Goal: Information Seeking & Learning: Learn about a topic

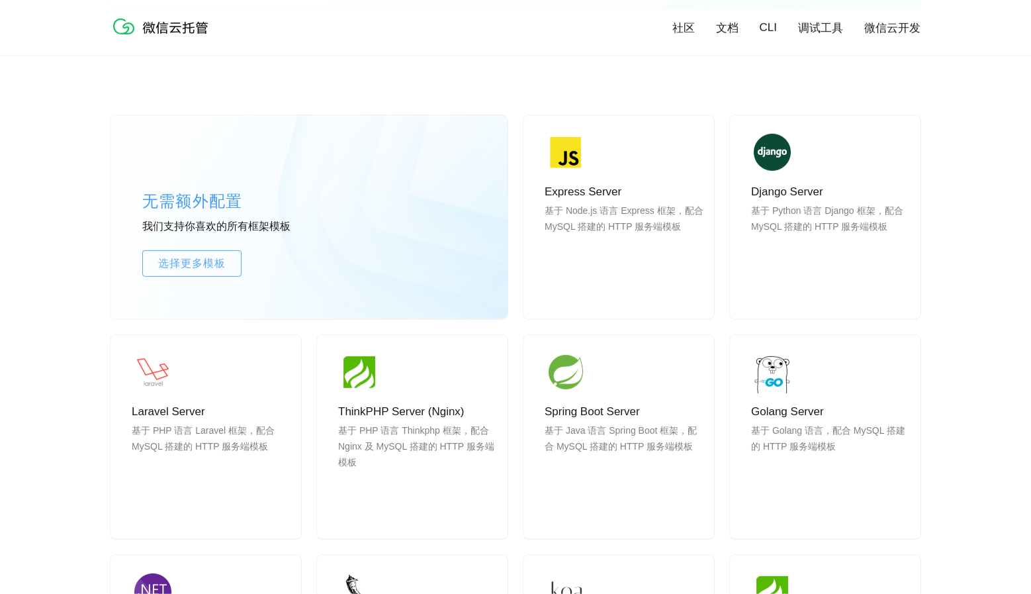
scroll to position [1070, 0]
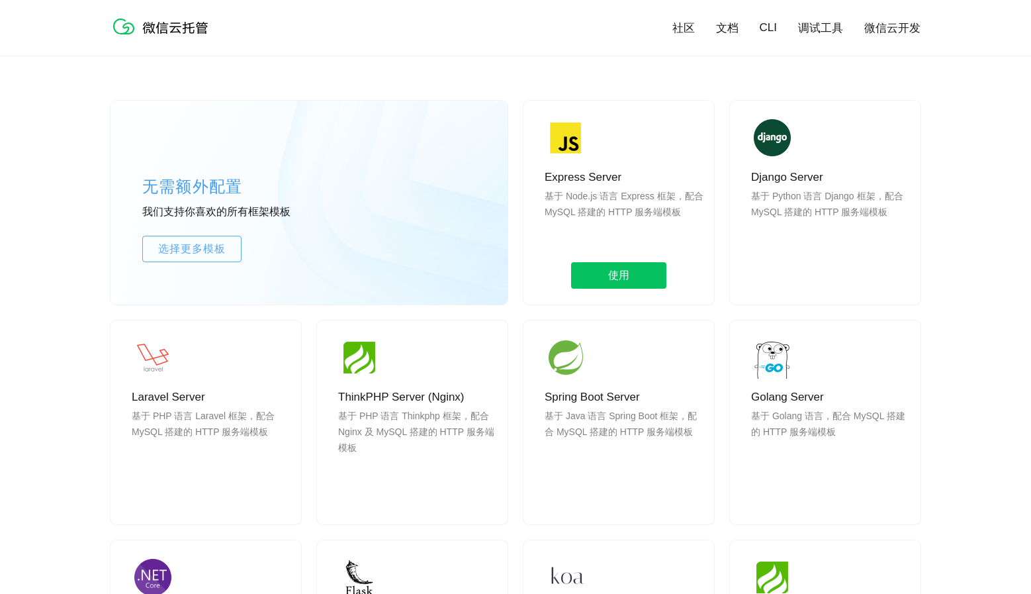
click at [635, 204] on p "基于 Node.js 语言 Express 框架，配合 MySQL 搭建的 HTTP 服务端模板" at bounding box center [624, 220] width 159 height 64
drag, startPoint x: 635, startPoint y: 204, endPoint x: 635, endPoint y: 172, distance: 31.8
click at [635, 172] on div "Express Server 基于 Node.js 语言 Express 框架，配合 MySQL 搭建的 HTTP 服务端模板 使用" at bounding box center [619, 203] width 191 height 204
click at [635, 171] on p "Express Server" at bounding box center [624, 177] width 159 height 16
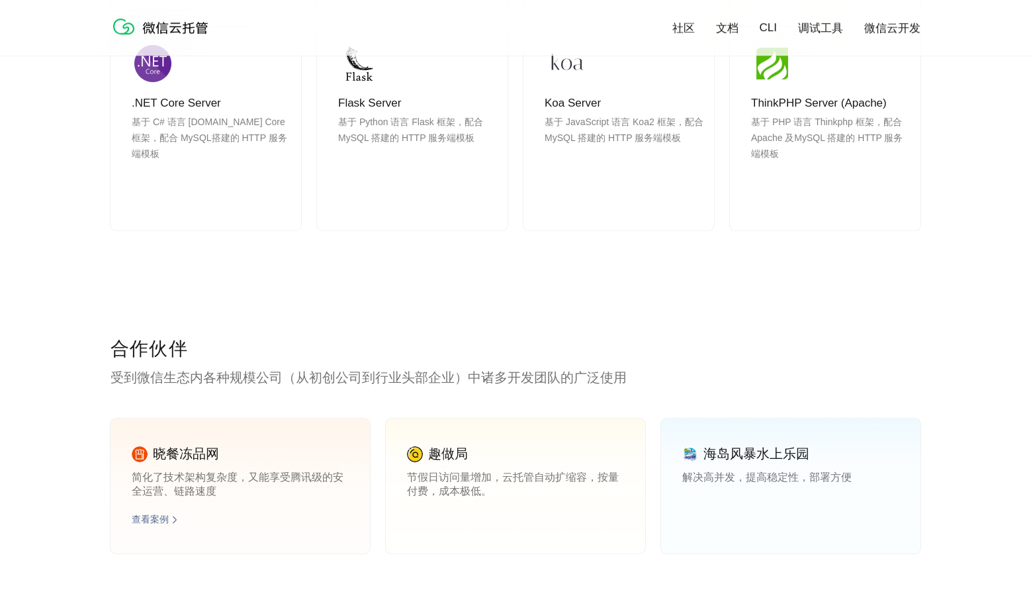
scroll to position [1610, 0]
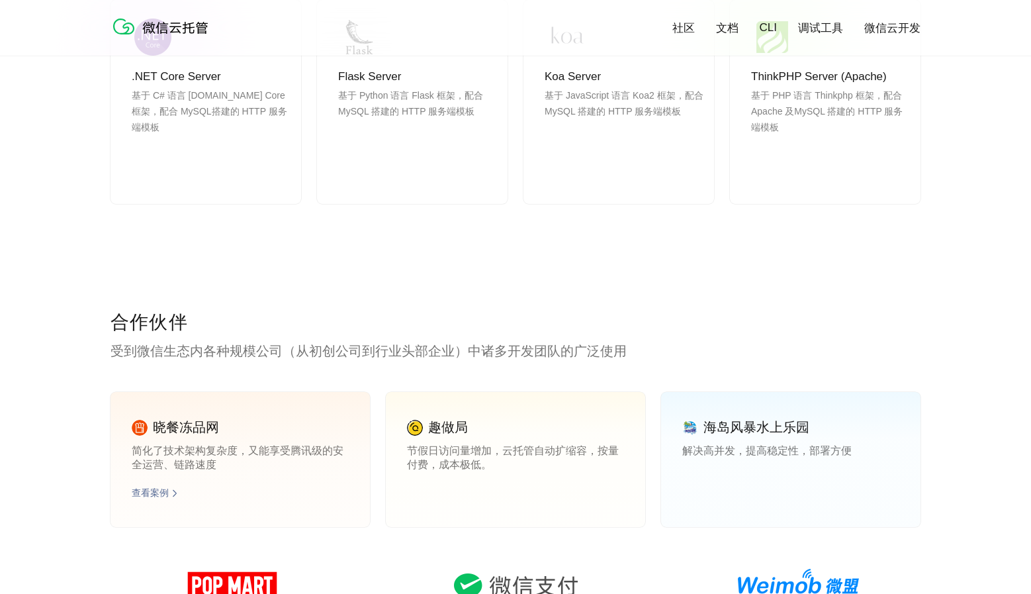
click at [158, 428] on p "晓餐冻品网" at bounding box center [186, 427] width 66 height 18
drag, startPoint x: 158, startPoint y: 428, endPoint x: 313, endPoint y: 470, distance: 160.4
click at [313, 470] on div "晓餐冻品网 简化了技术架构复杂度，又能享受腾讯级的安全运营、链路速度 查看案例" at bounding box center [240, 459] width 259 height 135
click at [313, 470] on p "简化了技术架构复杂度，又能享受腾讯级的安全运营、链路速度" at bounding box center [240, 457] width 217 height 26
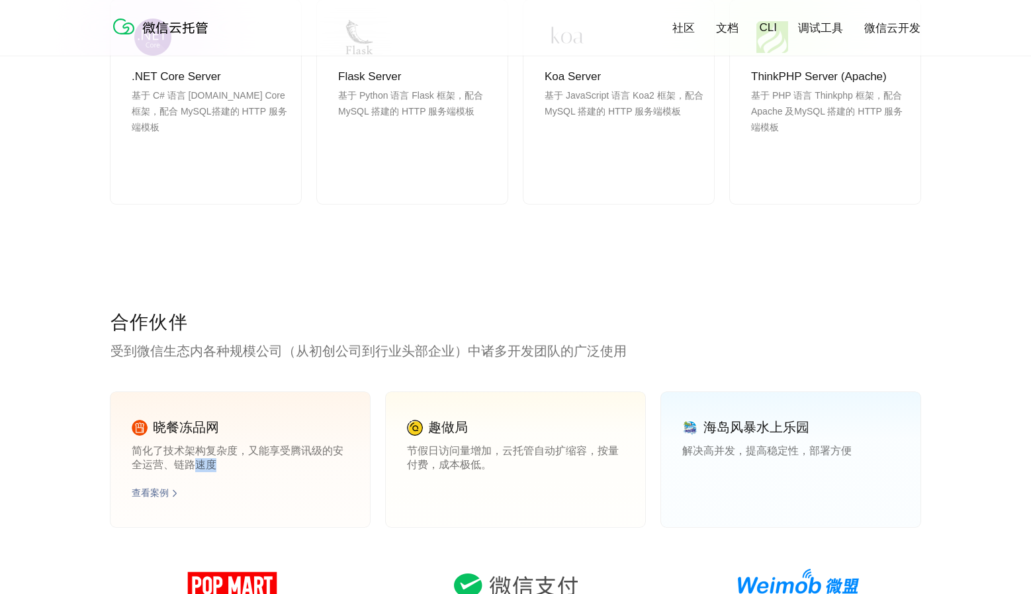
click at [313, 470] on p "简化了技术架构复杂度，又能享受腾讯级的安全运营、链路速度" at bounding box center [240, 457] width 217 height 26
drag, startPoint x: 313, startPoint y: 470, endPoint x: 308, endPoint y: 413, distance: 57.2
click at [308, 418] on div "晓餐冻品网 简化了技术架构复杂度，又能享受腾讯级的安全运营、链路速度 查看案例" at bounding box center [240, 459] width 259 height 135
drag, startPoint x: 308, startPoint y: 413, endPoint x: 320, endPoint y: 412, distance: 12.6
click at [308, 413] on div "晓餐冻品网 简化了技术架构复杂度，又能享受腾讯级的安全运营、链路速度 查看案例" at bounding box center [240, 459] width 259 height 135
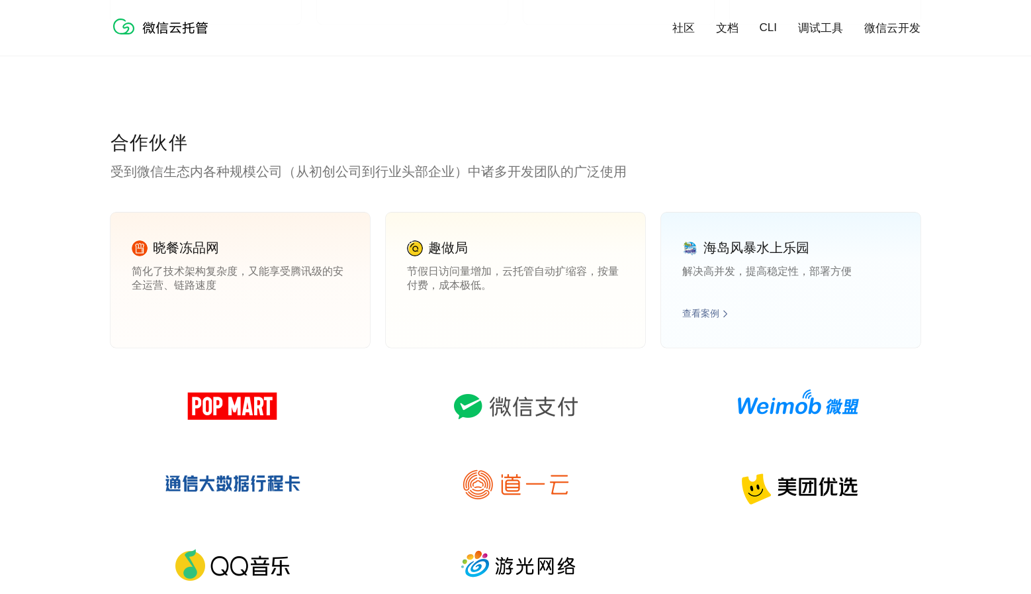
scroll to position [1811, 0]
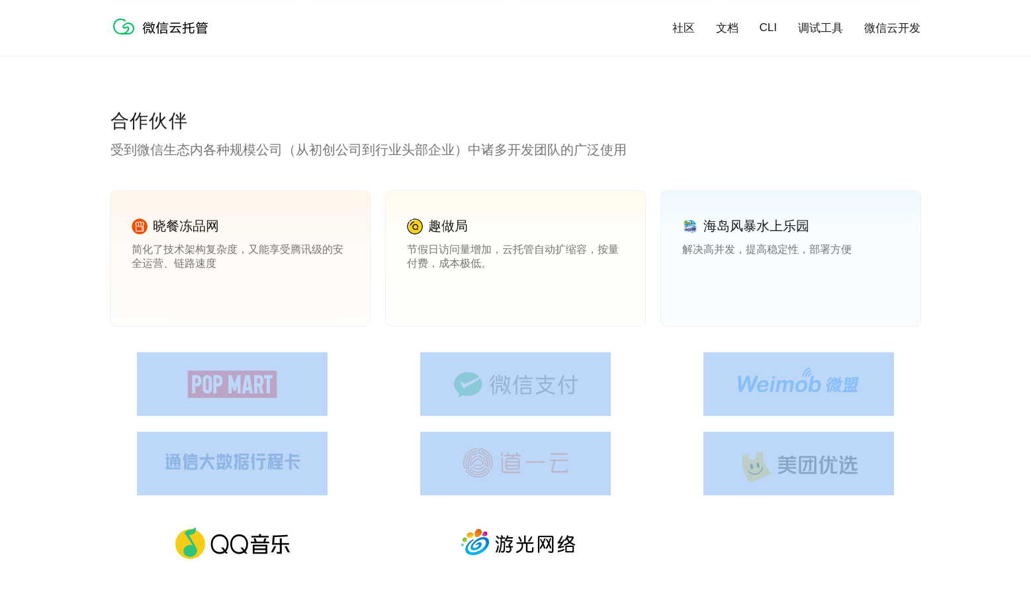
drag, startPoint x: 347, startPoint y: 383, endPoint x: 733, endPoint y: 496, distance: 402.8
click at [733, 496] on div at bounding box center [516, 471] width 810 height 238
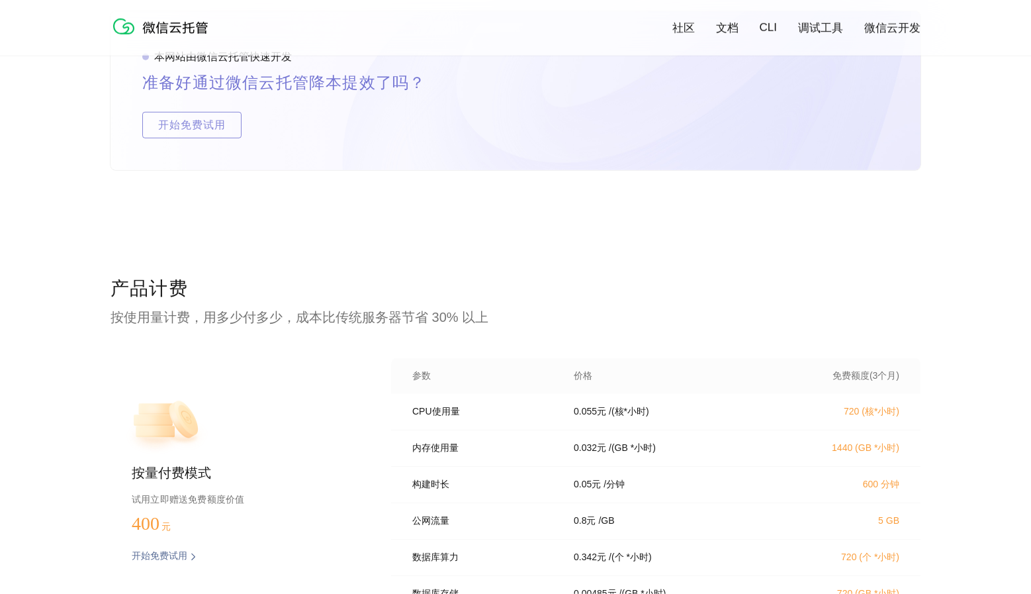
scroll to position [2552, 0]
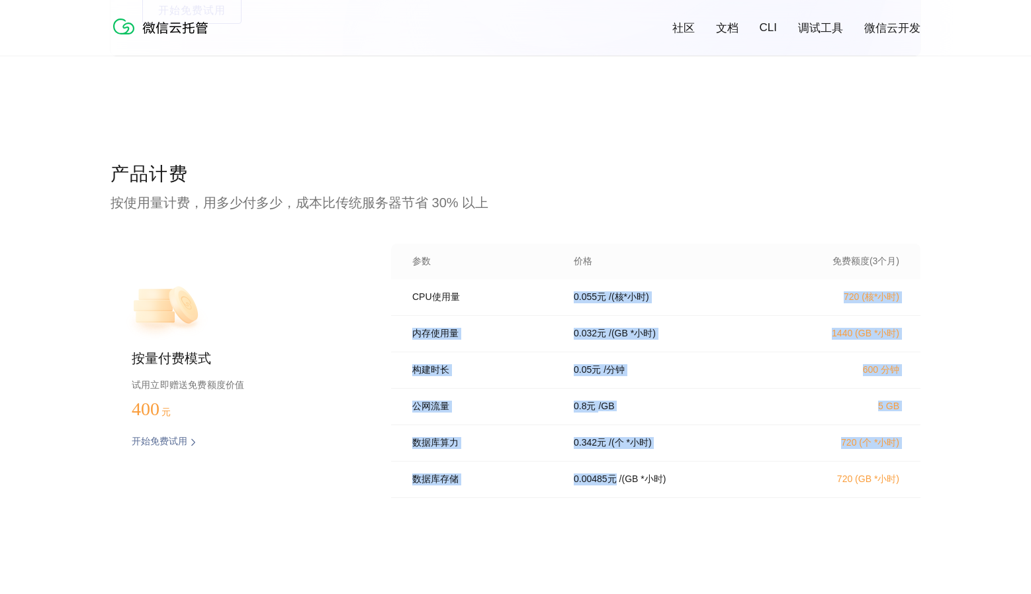
drag, startPoint x: 398, startPoint y: 313, endPoint x: 614, endPoint y: 492, distance: 280.2
click at [614, 492] on div "CPU使用量 0.055 元 / (核*小时) 720 (核*小时) 内存使用量 0.032 元 / (GB *小时) 1440 (GB *小时) 构建时长 …" at bounding box center [655, 392] width 529 height 226
click at [614, 485] on p "0.00485 元" at bounding box center [595, 479] width 43 height 12
drag, startPoint x: 398, startPoint y: 297, endPoint x: 712, endPoint y: 518, distance: 383.8
click at [711, 506] on div "CPU使用量 0.055 元 / (核*小时) 720 (核*小时) 内存使用量 0.032 元 / (GB *小时) 1440 (GB *小时) 构建时长 …" at bounding box center [655, 392] width 529 height 226
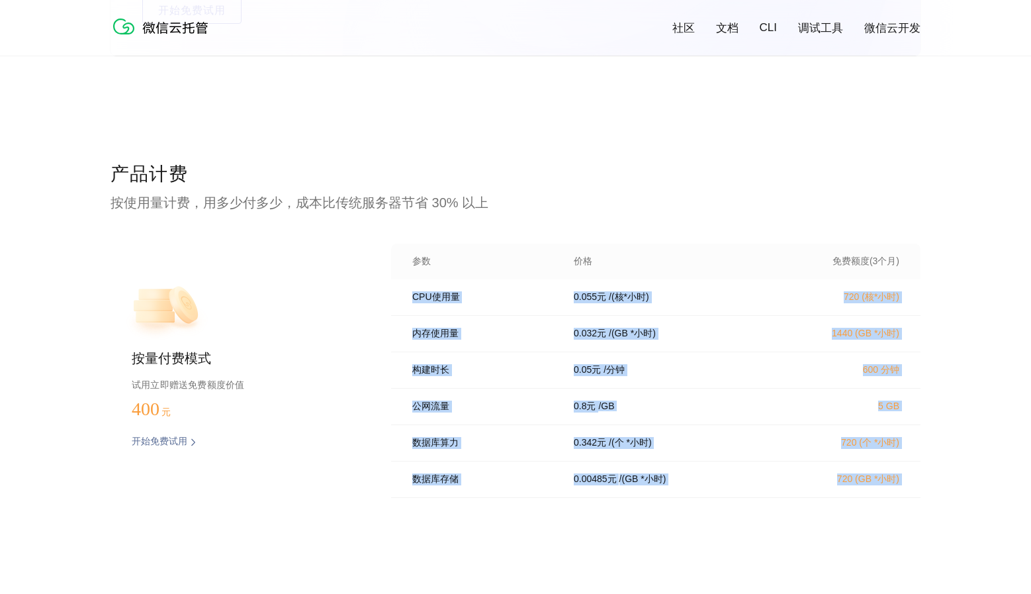
scroll to position [24, 0]
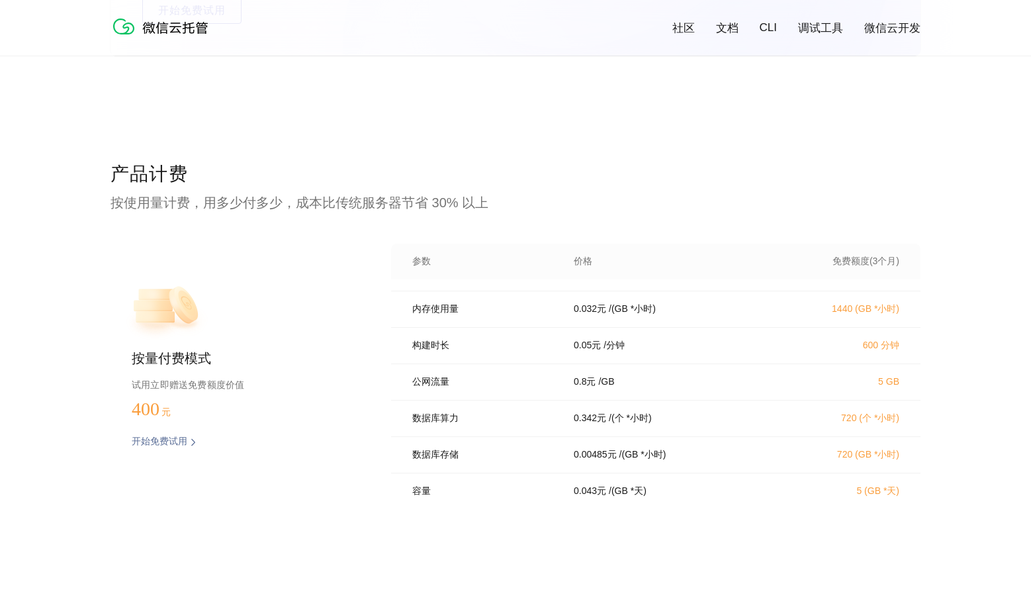
click at [712, 518] on div "产品计费 按使用量计费，用多少付多少，成本比传统服务器节省 30% 以上 按量付费模式 试用立即赠送免费额度价值 400 元 开始免费试用 预估费用 参数 价…" at bounding box center [516, 386] width 810 height 450
click at [473, 437] on div "数据库算力 0.342 元 / (个 *小时) 720 (个 *小时)" at bounding box center [655, 418] width 529 height 36
drag, startPoint x: 473, startPoint y: 437, endPoint x: 946, endPoint y: 430, distance: 474.0
click at [921, 430] on div "CPU使用量 0.055 元 / (核*小时) 720 (核*小时) 内存使用量 0.032 元 / (GB *小时) 1440 (GB *小时) 构建时长 …" at bounding box center [655, 392] width 529 height 226
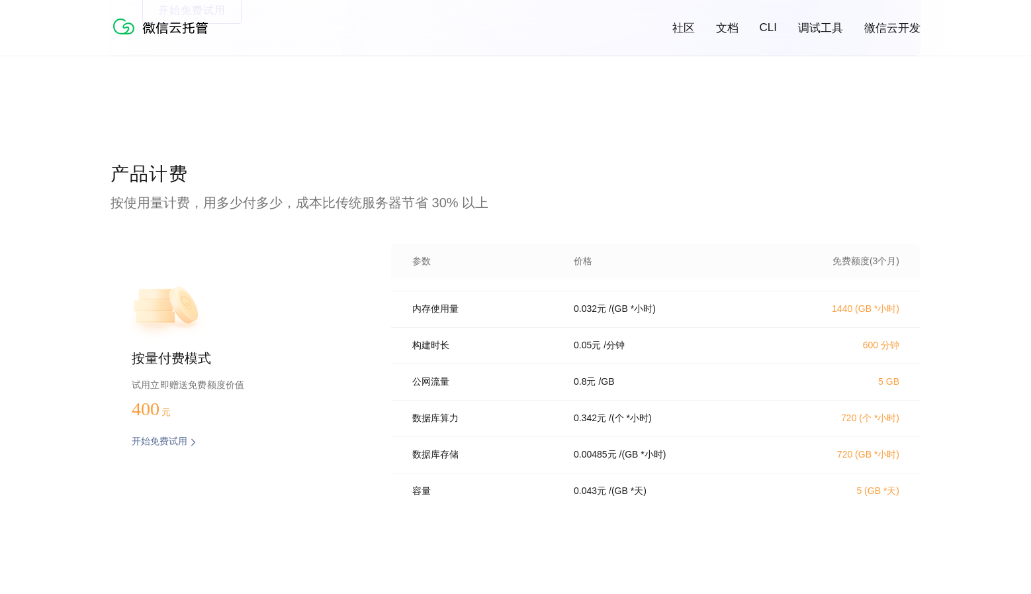
click at [946, 430] on div "产品计费 按使用量计费，用多少付多少，成本比传统服务器节省 30% 以上 按量付费模式 试用立即赠送免费额度价值 400 元 开始免费试用 预估费用 参数 价…" at bounding box center [515, 386] width 1031 height 450
drag, startPoint x: 919, startPoint y: 426, endPoint x: 830, endPoint y: 424, distance: 88.7
click at [830, 424] on div "产品计费 按使用量计费，用多少付多少，成本比传统服务器节省 30% 以上 按量付费模式 试用立即赠送免费额度价值 400 元 开始免费试用 预估费用 参数 价…" at bounding box center [515, 386] width 1031 height 450
click at [686, 424] on div "0.342 元 / (个 *小时)" at bounding box center [669, 418] width 222 height 12
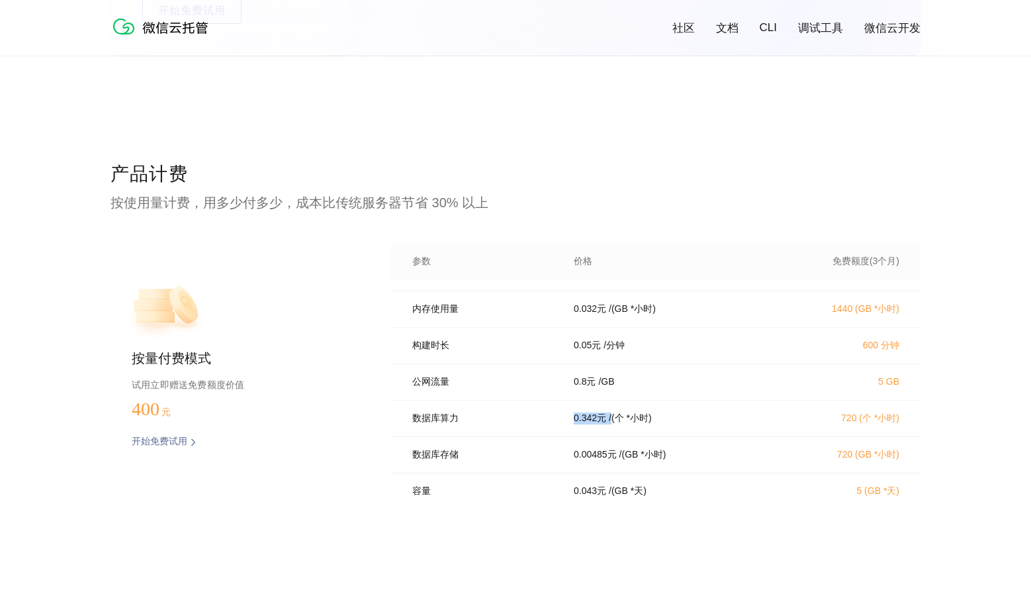
drag, startPoint x: 686, startPoint y: 424, endPoint x: 580, endPoint y: 421, distance: 106.0
click at [580, 421] on div "0.342 元 / (个 *小时)" at bounding box center [669, 418] width 222 height 12
click at [580, 421] on p "0.342 元" at bounding box center [590, 418] width 32 height 12
click at [584, 422] on p "0.342 元" at bounding box center [590, 418] width 32 height 12
drag, startPoint x: 584, startPoint y: 422, endPoint x: 668, endPoint y: 424, distance: 84.1
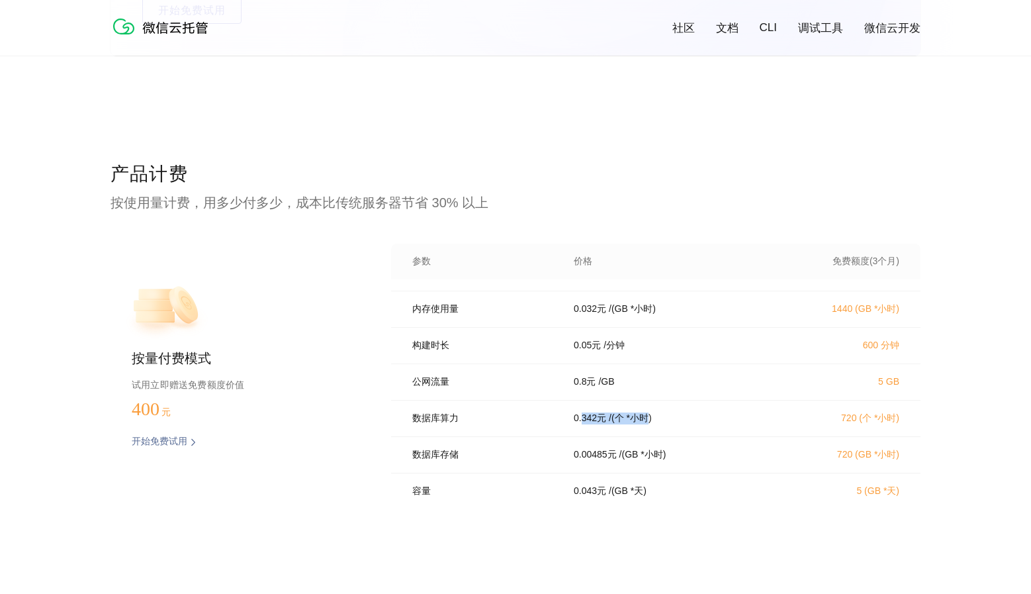
click at [668, 424] on div "0.342 元 / (个 *小时)" at bounding box center [669, 418] width 222 height 12
click at [669, 424] on div "0.342 元 / (个 *小时)" at bounding box center [669, 418] width 222 height 12
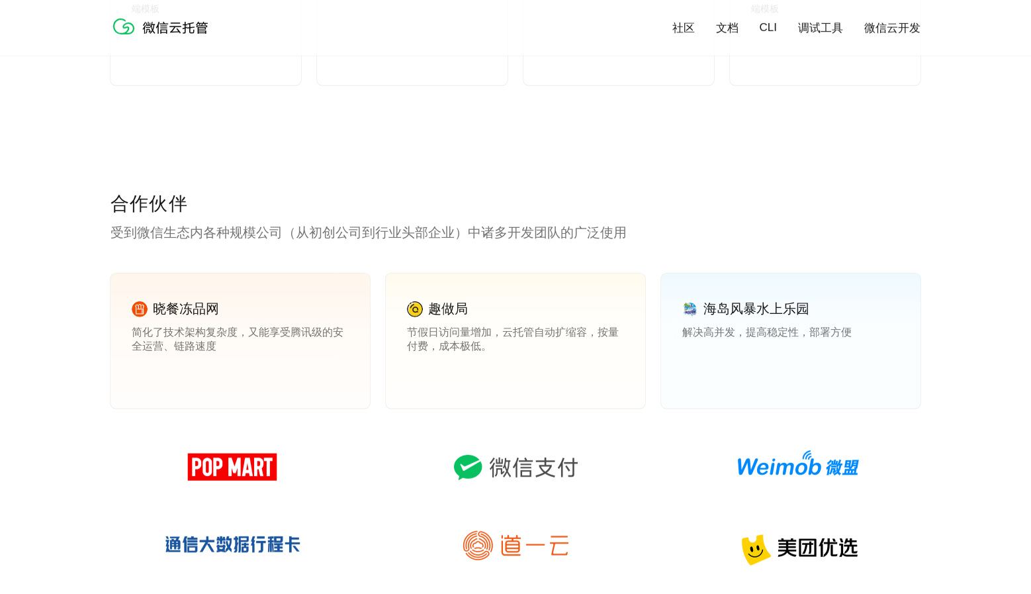
scroll to position [0, 0]
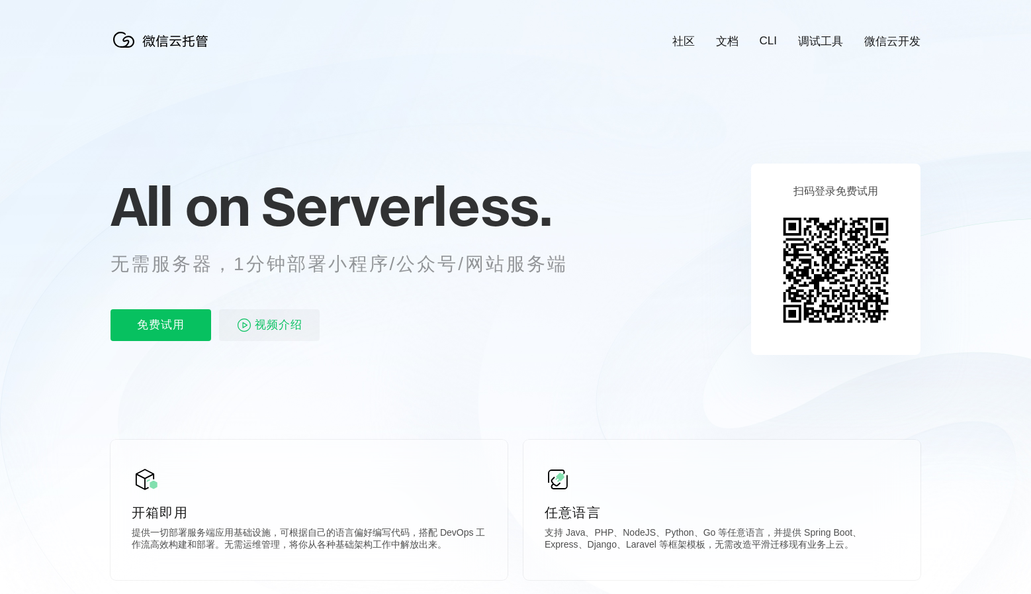
drag, startPoint x: 801, startPoint y: 473, endPoint x: 636, endPoint y: 117, distance: 392.4
click at [166, 258] on p "无需服务器，1分钟部署小程序/公众号/网站服务端" at bounding box center [352, 264] width 482 height 26
click at [299, 283] on div "All on Serverless. 无需服务器，1分钟部署小程序/公众号/网站服务端 免费试用 视频介绍" at bounding box center [356, 259] width 490 height 192
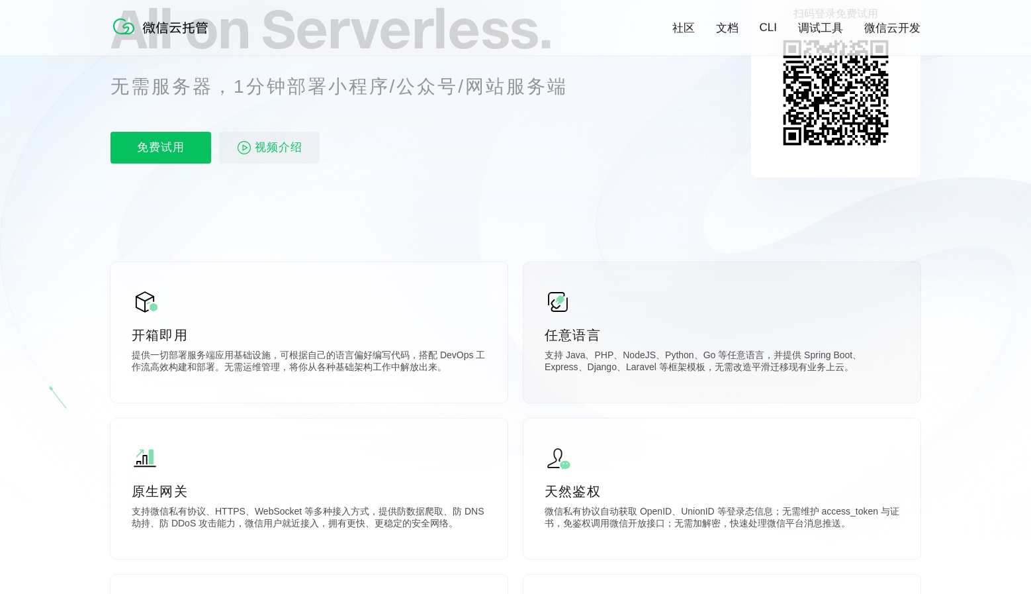
scroll to position [201, 0]
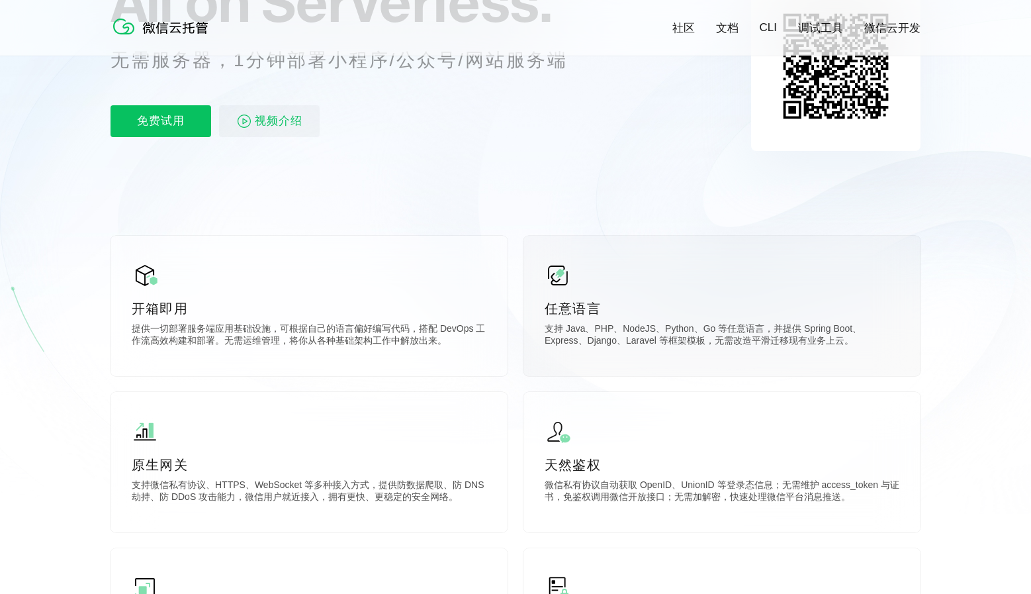
drag, startPoint x: 710, startPoint y: 318, endPoint x: 884, endPoint y: 353, distance: 178.4
click at [887, 353] on div "任意语言 支持 Java、PHP、NodeJS、Python、Go 等任意语言，并提供 Spring Boot、Express、Django、Laravel …" at bounding box center [722, 306] width 397 height 140
click at [884, 353] on div "任意语言 支持 Java、PHP、NodeJS、Python、Go 等任意语言，并提供 Spring Boot、Express、Django、Laravel …" at bounding box center [722, 306] width 397 height 140
click at [885, 353] on div "任意语言 支持 Java、PHP、NodeJS、Python、Go 等任意语言，并提供 Spring Boot、Express、Django、Laravel …" at bounding box center [722, 306] width 397 height 140
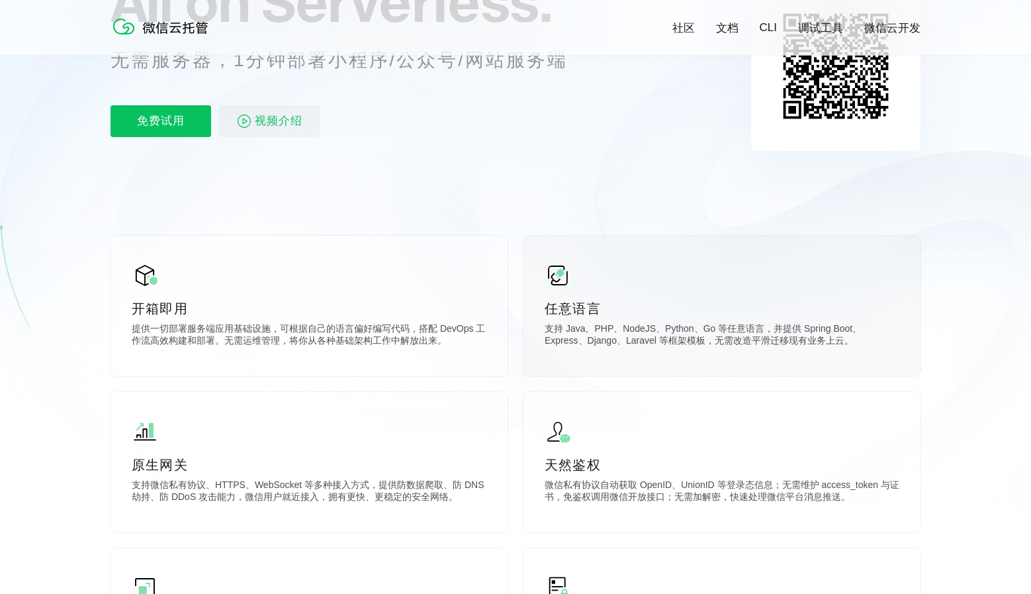
click at [885, 353] on div "任意语言 支持 Java、PHP、NodeJS、Python、Go 等任意语言，并提供 Spring Boot、Express、Django、Laravel …" at bounding box center [722, 306] width 397 height 140
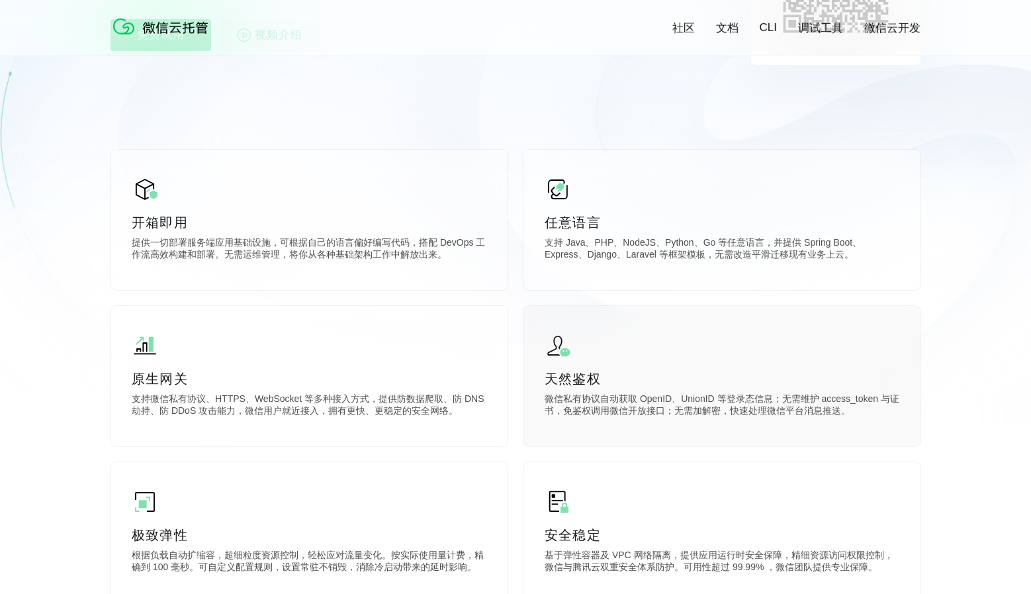
scroll to position [328, 0]
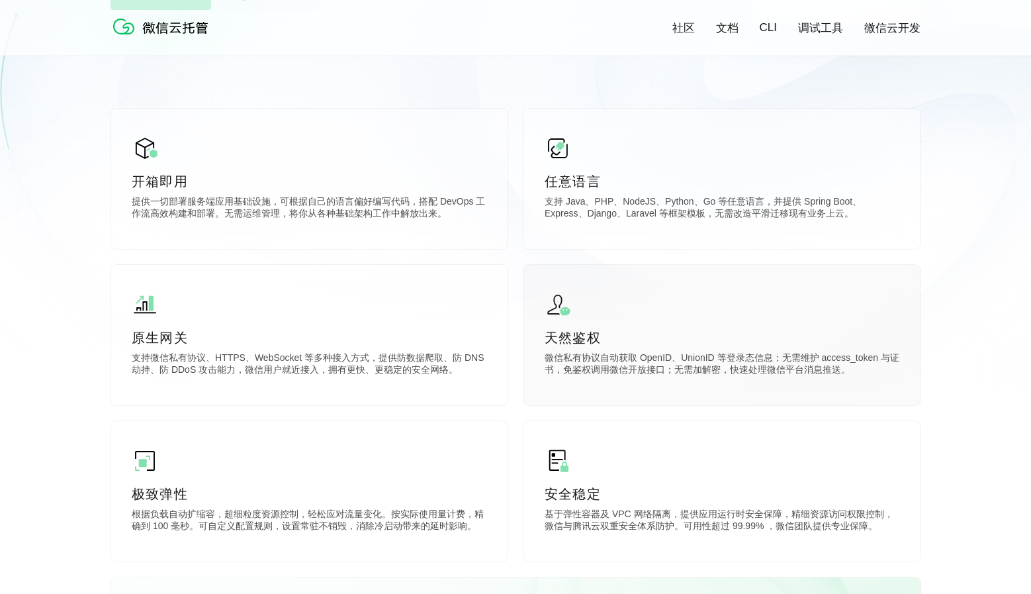
drag, startPoint x: 804, startPoint y: 345, endPoint x: 852, endPoint y: 386, distance: 63.5
click at [852, 386] on div "天然鉴权 微信私有协议自动获取 OpenID、UnionID 等登录态信息；无需维护 access_token 与证书，免鉴权调用微信开放接口；无需加解密，快…" at bounding box center [722, 335] width 397 height 140
click at [854, 386] on div "天然鉴权 微信私有协议自动获取 OpenID、UnionID 等登录态信息；无需维护 access_token 与证书，免鉴权调用微信开放接口；无需加解密，快…" at bounding box center [722, 335] width 397 height 140
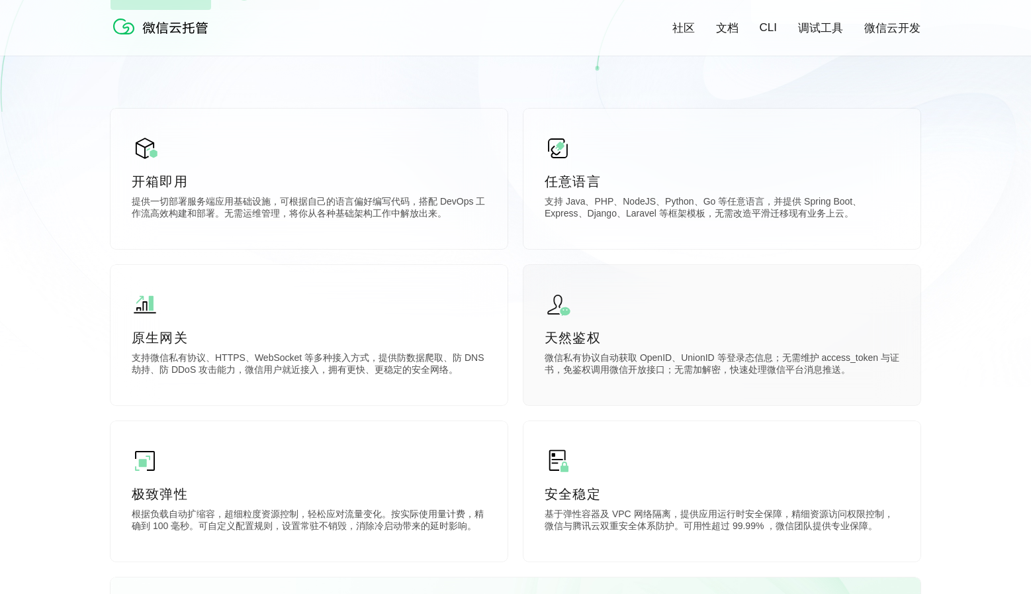
click at [575, 327] on div "天然鉴权 微信私有协议自动获取 OpenID、UnionID 等登录态信息；无需维护 access_token 与证书，免鉴权调用微信开放接口；无需加解密，快…" at bounding box center [722, 335] width 397 height 140
drag, startPoint x: 575, startPoint y: 327, endPoint x: 843, endPoint y: 391, distance: 275.6
click at [839, 390] on div "天然鉴权 微信私有协议自动获取 OpenID、UnionID 等登录态信息；无需维护 access_token 与证书，免鉴权调用微信开放接口；无需加解密，快…" at bounding box center [722, 335] width 397 height 140
click at [876, 384] on div "天然鉴权 微信私有协议自动获取 OpenID、UnionID 等登录态信息；无需维护 access_token 与证书，免鉴权调用微信开放接口；无需加解密，快…" at bounding box center [722, 335] width 397 height 140
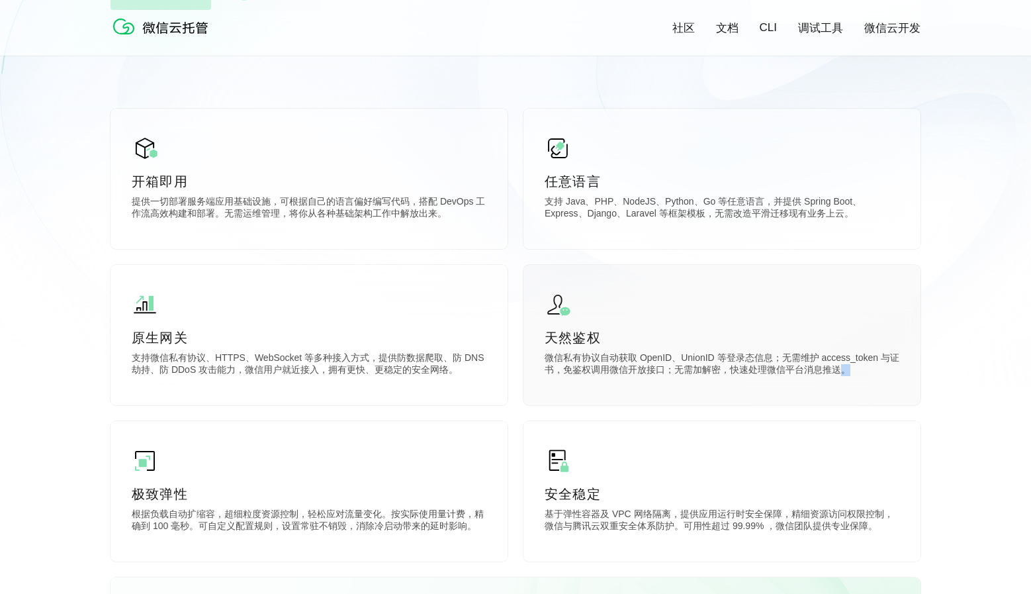
click at [876, 384] on div "天然鉴权 微信私有协议自动获取 OpenID、UnionID 等登录态信息；无需维护 access_token 与证书，免鉴权调用微信开放接口；无需加解密，快…" at bounding box center [722, 335] width 397 height 140
drag, startPoint x: 876, startPoint y: 384, endPoint x: 839, endPoint y: 334, distance: 62.1
click at [839, 334] on div "天然鉴权 微信私有协议自动获取 OpenID、UnionID 等登录态信息；无需维护 access_token 与证书，免鉴权调用微信开放接口；无需加解密，快…" at bounding box center [722, 335] width 397 height 140
click at [839, 334] on p "天然鉴权" at bounding box center [722, 337] width 355 height 19
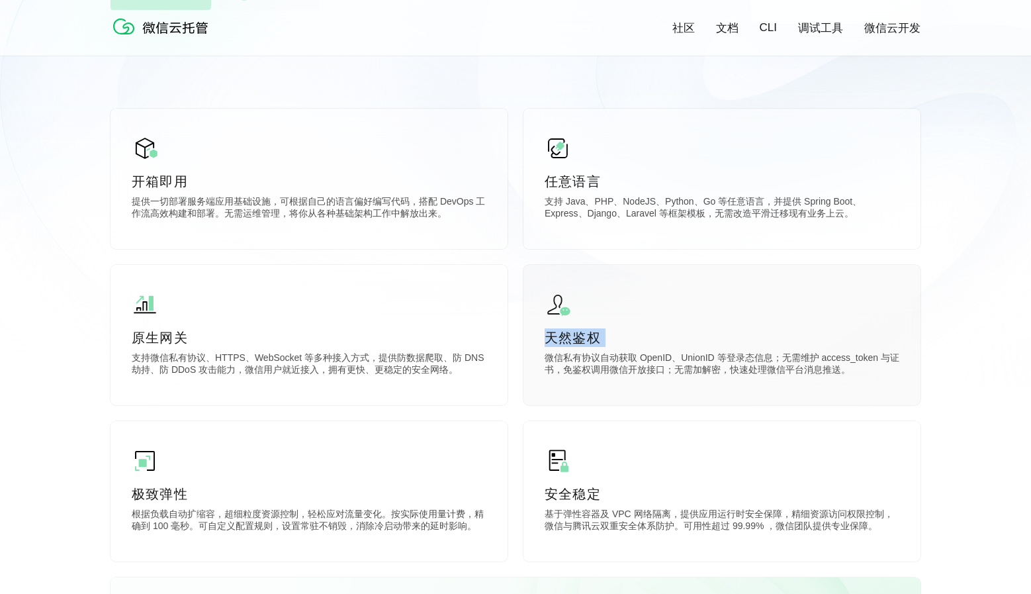
drag, startPoint x: 839, startPoint y: 334, endPoint x: 907, endPoint y: 372, distance: 77.7
click at [906, 372] on div "天然鉴权 微信私有协议自动获取 OpenID、UnionID 等登录态信息；无需维护 access_token 与证书，免鉴权调用微信开放接口；无需加解密，快…" at bounding box center [722, 335] width 397 height 140
click at [907, 373] on div "天然鉴权 微信私有协议自动获取 OpenID、UnionID 等登录态信息；无需维护 access_token 与证书，免鉴权调用微信开放接口；无需加解密，快…" at bounding box center [722, 335] width 397 height 140
click at [534, 341] on div "天然鉴权 微信私有协议自动获取 OpenID、UnionID 等登录态信息；无需维护 access_token 与证书，免鉴权调用微信开放接口；无需加解密，快…" at bounding box center [722, 335] width 397 height 140
click at [579, 339] on p "天然鉴权" at bounding box center [722, 337] width 355 height 19
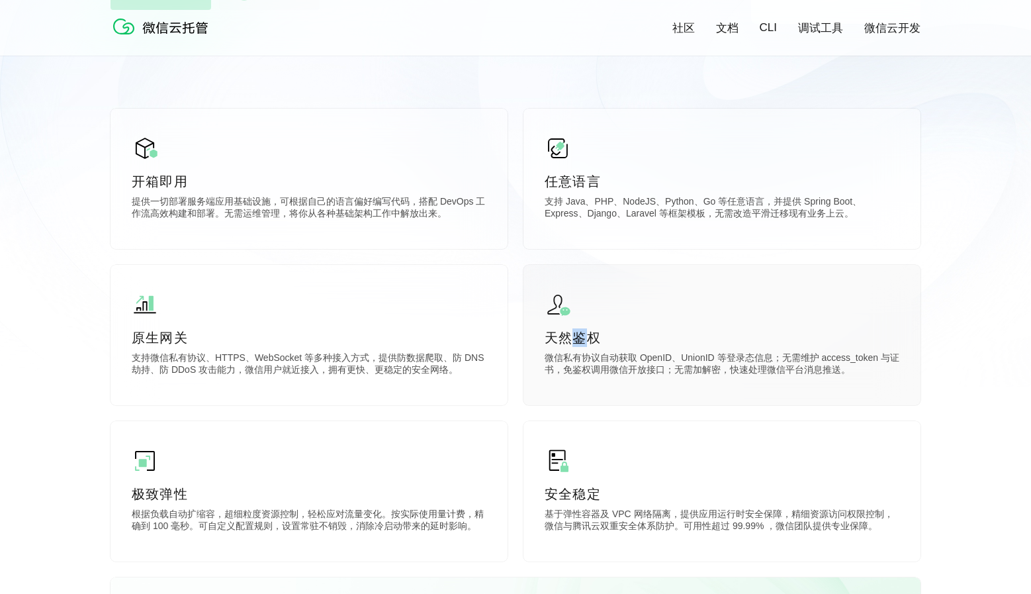
click at [579, 339] on p "天然鉴权" at bounding box center [722, 337] width 355 height 19
drag, startPoint x: 579, startPoint y: 339, endPoint x: 855, endPoint y: 379, distance: 278.8
click at [855, 379] on div "天然鉴权 微信私有协议自动获取 OpenID、UnionID 等登录态信息；无需维护 access_token 与证书，免鉴权调用微信开放接口；无需加解密，快…" at bounding box center [722, 335] width 397 height 140
click at [855, 379] on p "微信私有协议自动获取 OpenID、UnionID 等登录态信息；无需维护 access_token 与证书，免鉴权调用微信开放接口；无需加解密，快速处理微信…" at bounding box center [722, 365] width 355 height 26
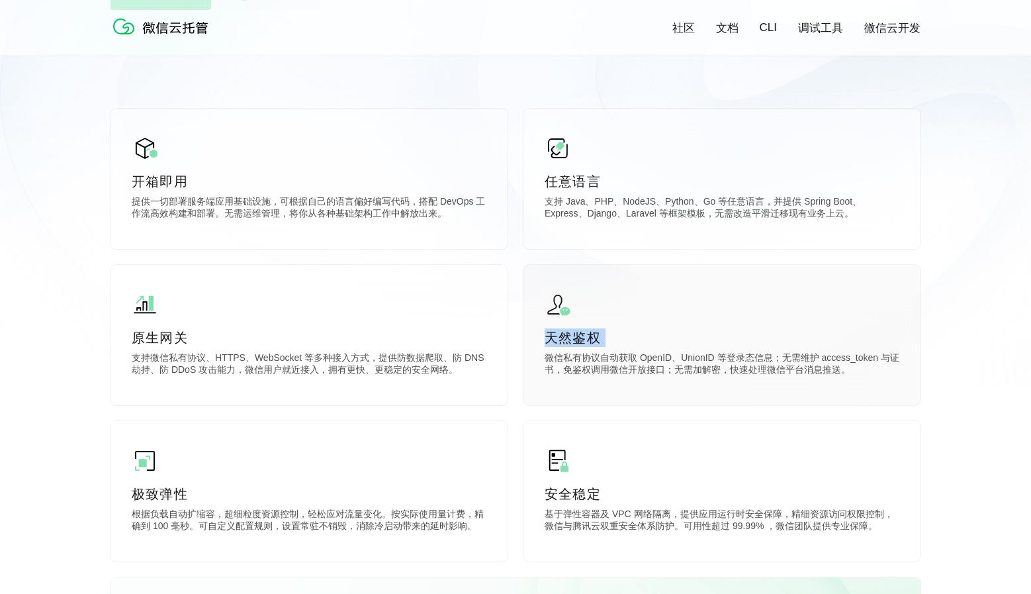
drag, startPoint x: 855, startPoint y: 379, endPoint x: 772, endPoint y: 347, distance: 89.2
click at [772, 347] on div "天然鉴权 微信私有协议自动获取 OpenID、UnionID 等登录态信息；无需维护 access_token 与证书，免鉴权调用微信开放接口；无需加解密，快…" at bounding box center [722, 335] width 397 height 140
click at [767, 342] on p "天然鉴权" at bounding box center [722, 337] width 355 height 19
drag, startPoint x: 767, startPoint y: 342, endPoint x: 897, endPoint y: 376, distance: 134.9
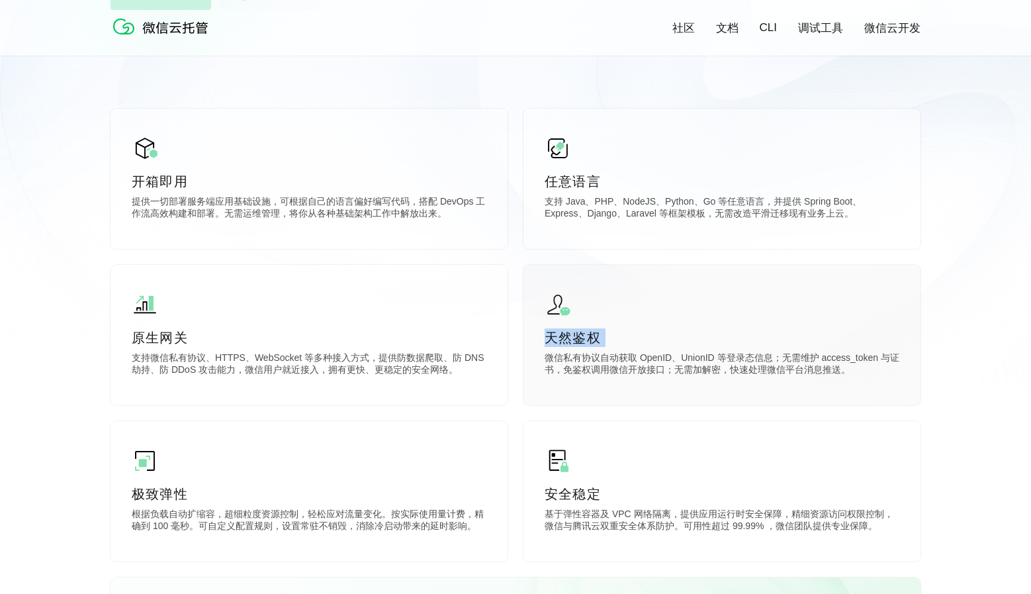
click at [897, 376] on div "天然鉴权 微信私有协议自动获取 OpenID、UnionID 等登录态信息；无需维护 access_token 与证书，免鉴权调用微信开放接口；无需加解密，快…" at bounding box center [722, 335] width 397 height 140
click at [897, 376] on p "微信私有协议自动获取 OpenID、UnionID 等登录态信息；无需维护 access_token 与证书，免鉴权调用微信开放接口；无需加解密，快速处理微信…" at bounding box center [722, 365] width 355 height 26
drag, startPoint x: 897, startPoint y: 376, endPoint x: 836, endPoint y: 340, distance: 71.5
click at [836, 340] on div "天然鉴权 微信私有协议自动获取 OpenID、UnionID 等登录态信息；无需维护 access_token 与证书，免鉴权调用微信开放接口；无需加解密，快…" at bounding box center [722, 335] width 397 height 140
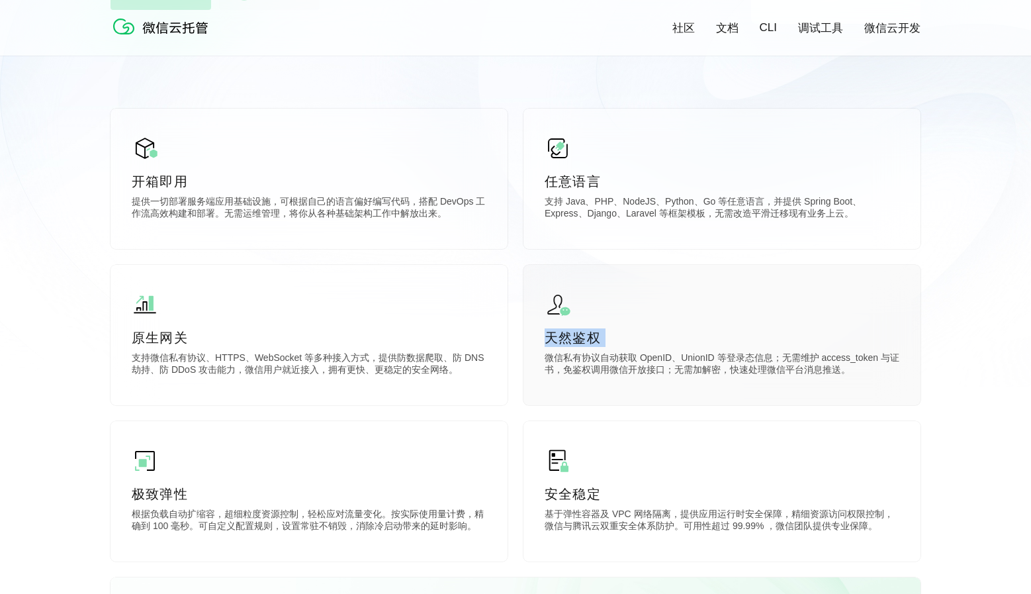
click at [836, 340] on p "天然鉴权" at bounding box center [722, 337] width 355 height 19
drag, startPoint x: 836, startPoint y: 340, endPoint x: 892, endPoint y: 381, distance: 69.5
click at [892, 381] on div "天然鉴权 微信私有协议自动获取 OpenID、UnionID 等登录态信息；无需维护 access_token 与证书，免鉴权调用微信开放接口；无需加解密，快…" at bounding box center [722, 335] width 397 height 140
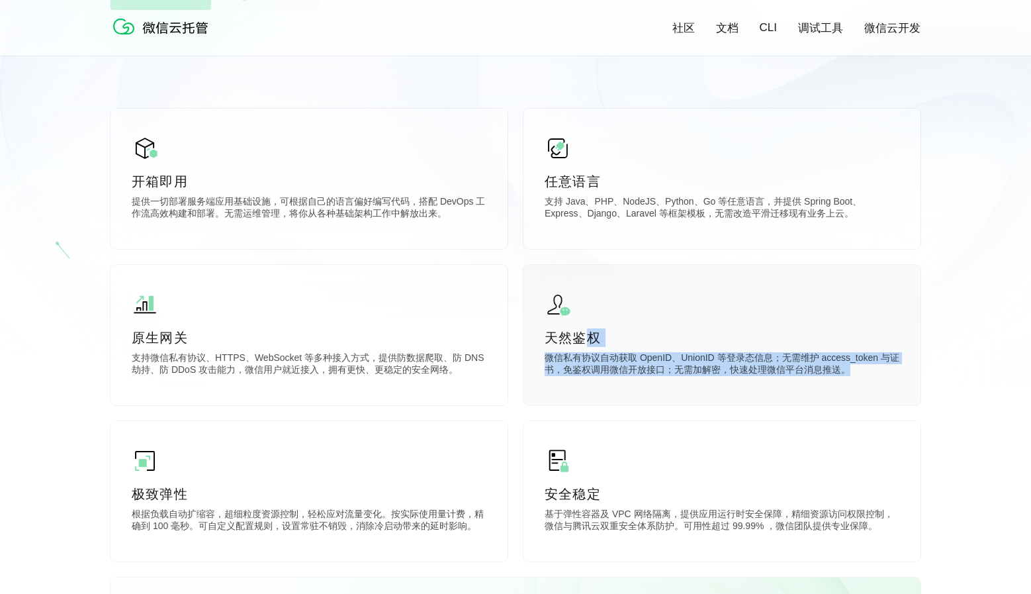
drag, startPoint x: 892, startPoint y: 381, endPoint x: 822, endPoint y: 337, distance: 82.4
click at [822, 337] on div "天然鉴权 微信私有协议自动获取 OpenID、UnionID 等登录态信息；无需维护 access_token 与证书，免鉴权调用微信开放接口；无需加解密，快…" at bounding box center [722, 335] width 397 height 140
click at [822, 337] on p "天然鉴权" at bounding box center [722, 337] width 355 height 19
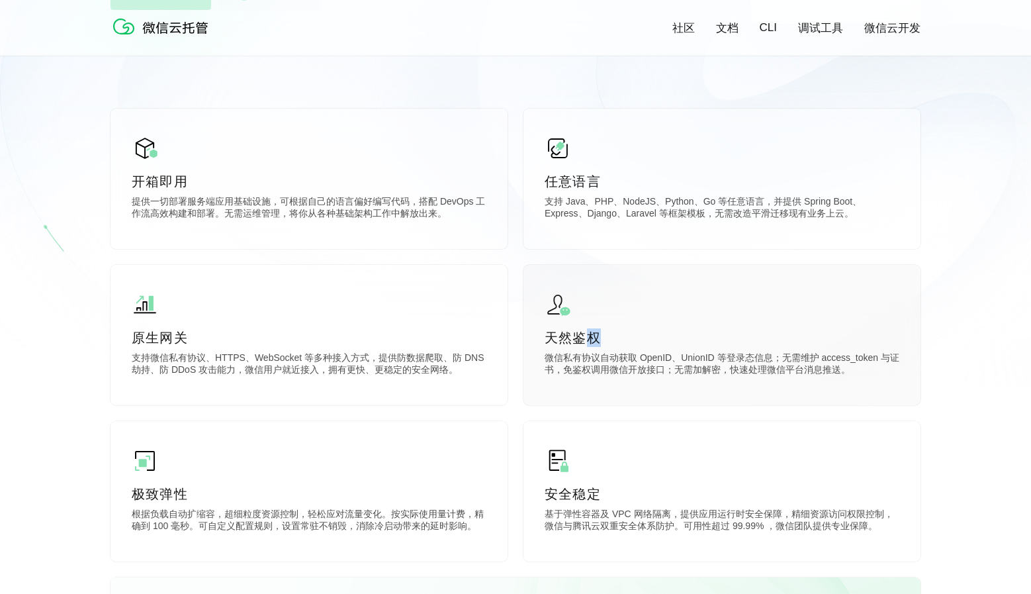
click at [822, 337] on p "天然鉴权" at bounding box center [722, 337] width 355 height 19
drag, startPoint x: 822, startPoint y: 337, endPoint x: 903, endPoint y: 392, distance: 98.2
click at [903, 392] on div "天然鉴权 微信私有协议自动获取 OpenID、UnionID 等登录态信息；无需维护 access_token 与证书，免鉴权调用微信开放接口；无需加解密，快…" at bounding box center [722, 335] width 397 height 140
